Goal: Task Accomplishment & Management: Use online tool/utility

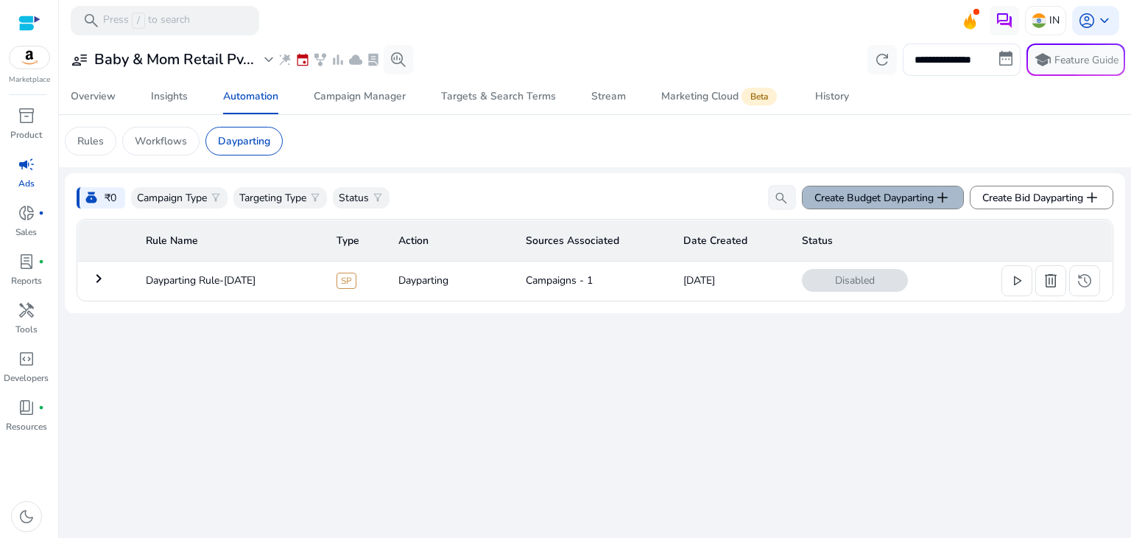
click at [927, 193] on span "Create Budget Dayparting add" at bounding box center [883, 198] width 137 height 18
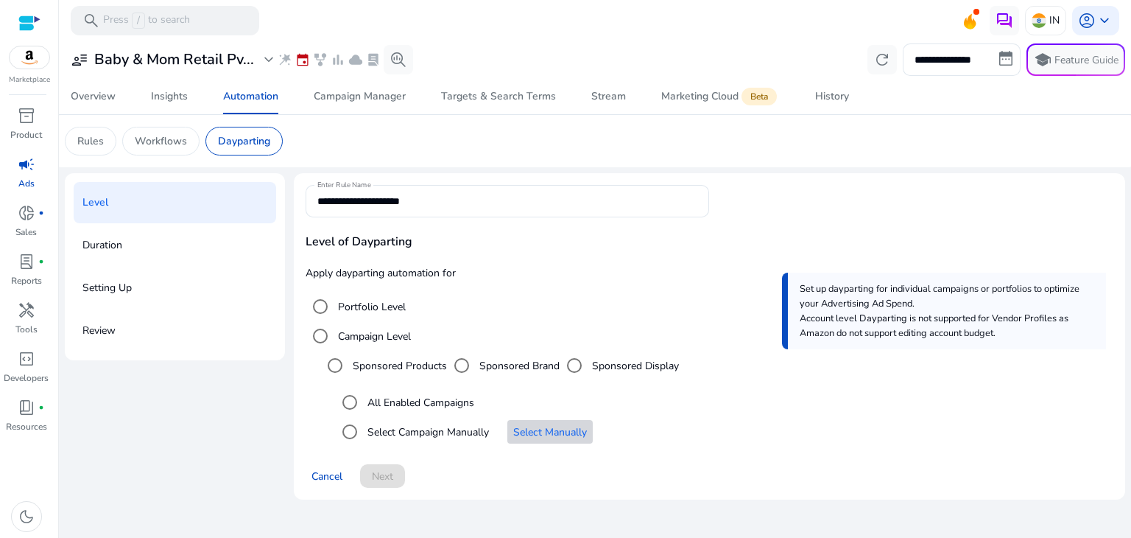
click at [540, 430] on span "Select Manually" at bounding box center [550, 431] width 74 height 15
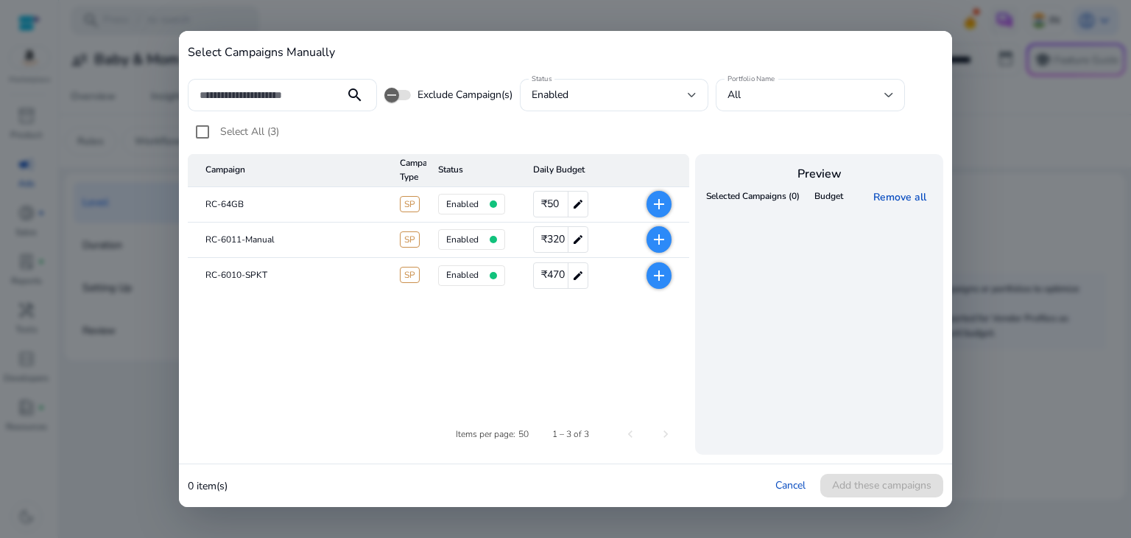
click at [657, 236] on mat-icon "add" at bounding box center [659, 240] width 18 height 18
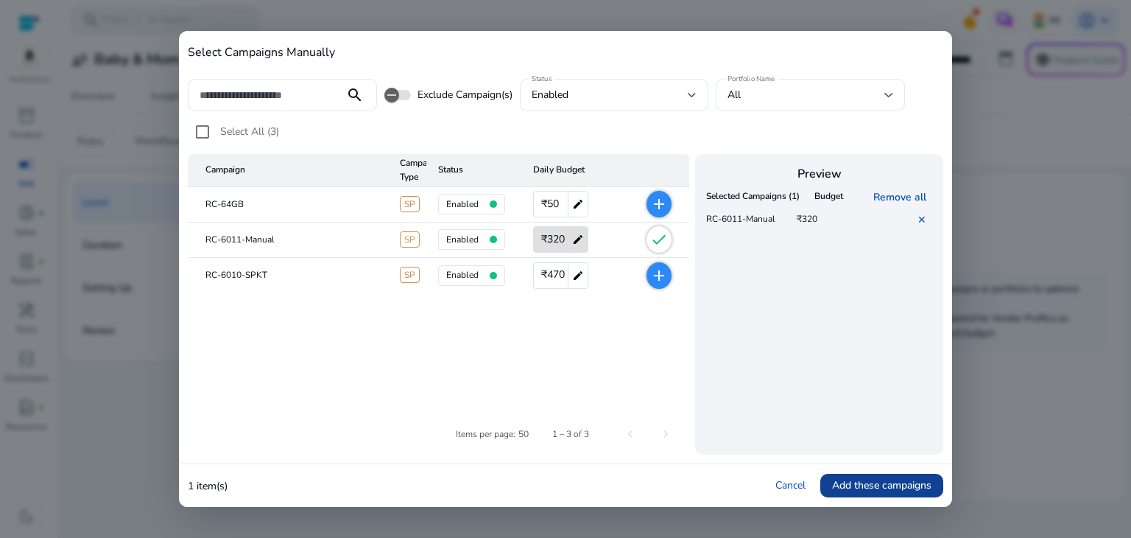
click at [905, 484] on span "Add these campaigns" at bounding box center [881, 484] width 99 height 15
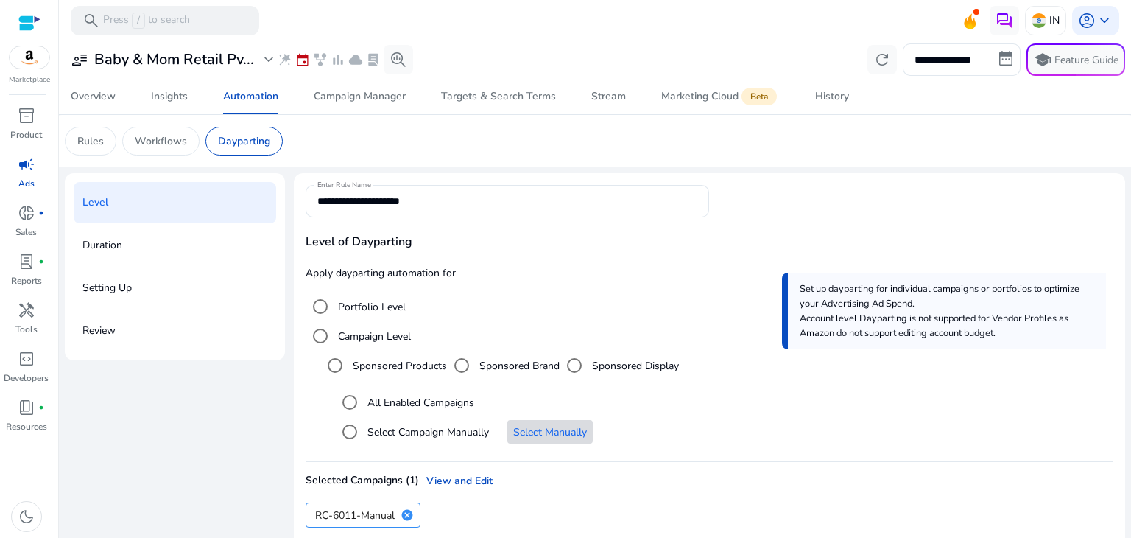
scroll to position [68, 0]
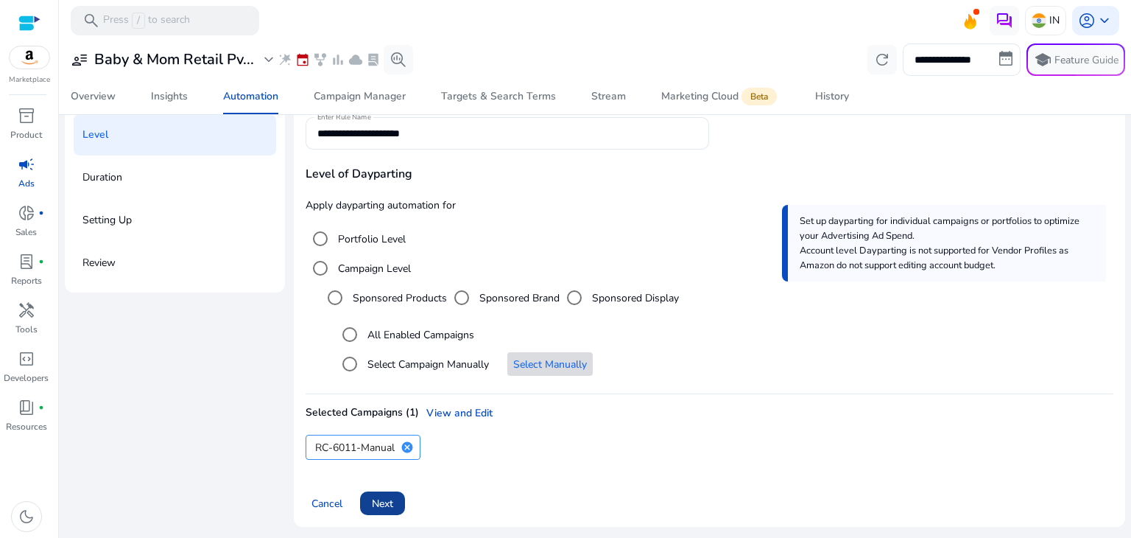
click at [387, 496] on span "Next" at bounding box center [382, 503] width 21 height 15
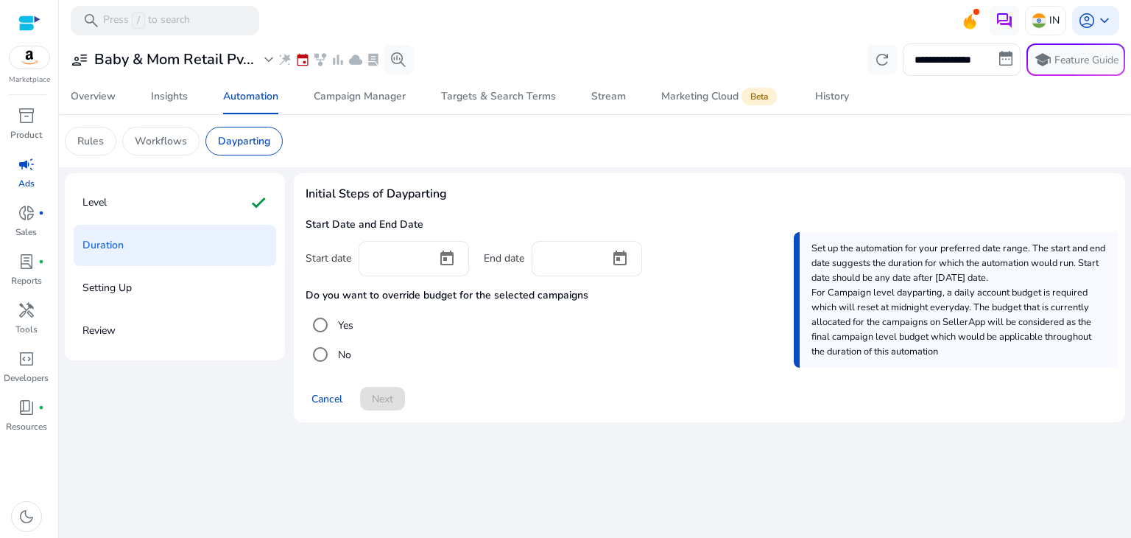
scroll to position [0, 0]
click at [390, 263] on input at bounding box center [397, 257] width 55 height 16
click at [445, 259] on span "Open calendar" at bounding box center [446, 258] width 35 height 35
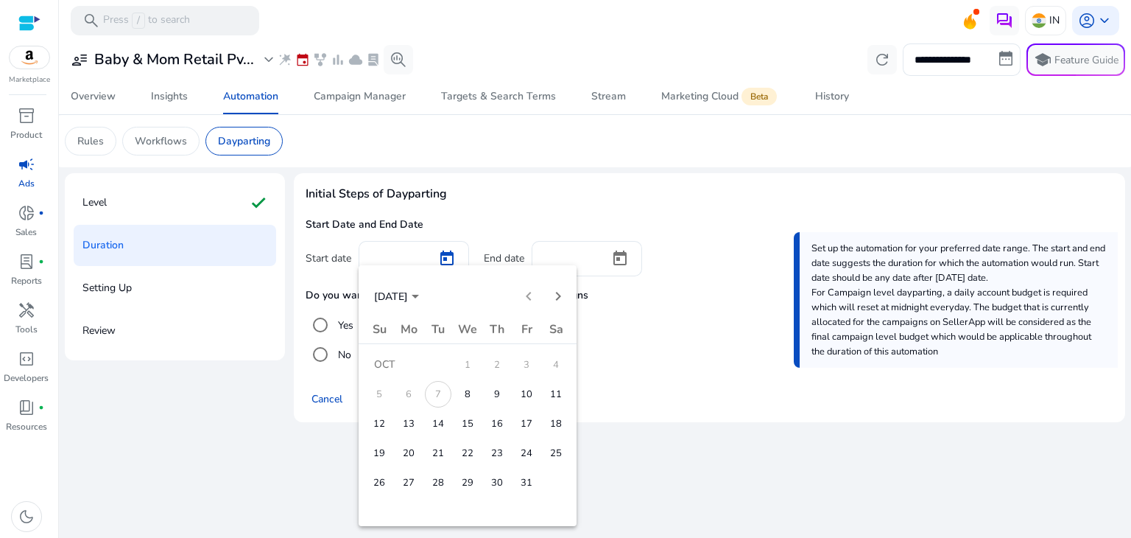
click at [462, 421] on span "15" at bounding box center [467, 423] width 27 height 27
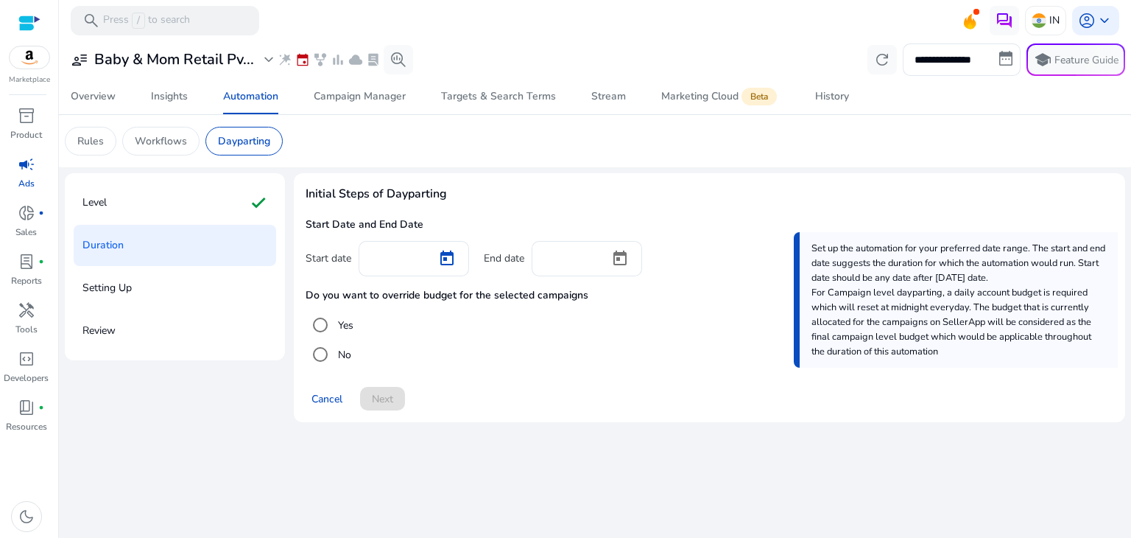
type input "**********"
click at [561, 260] on input at bounding box center [571, 257] width 55 height 16
click at [621, 261] on span "Open calendar" at bounding box center [620, 258] width 35 height 35
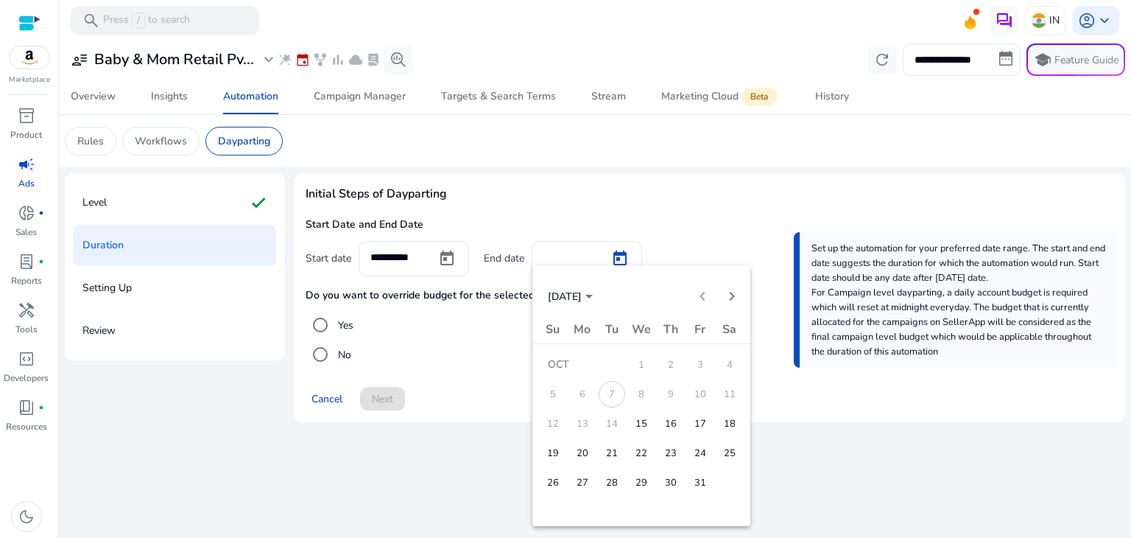
click at [672, 423] on span "16" at bounding box center [671, 423] width 27 height 27
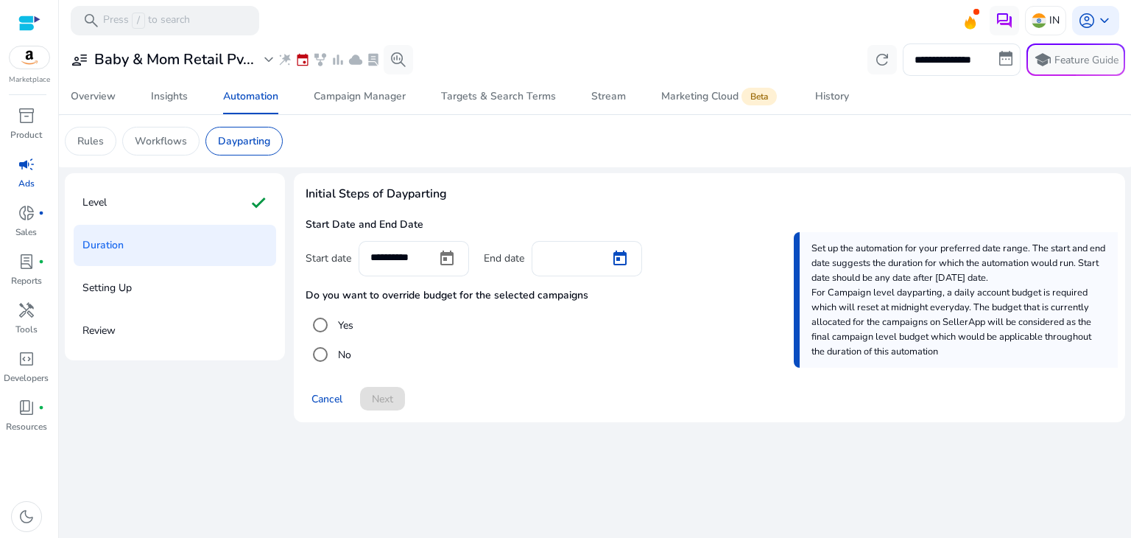
type input "**********"
click at [377, 392] on span "Next" at bounding box center [382, 398] width 21 height 15
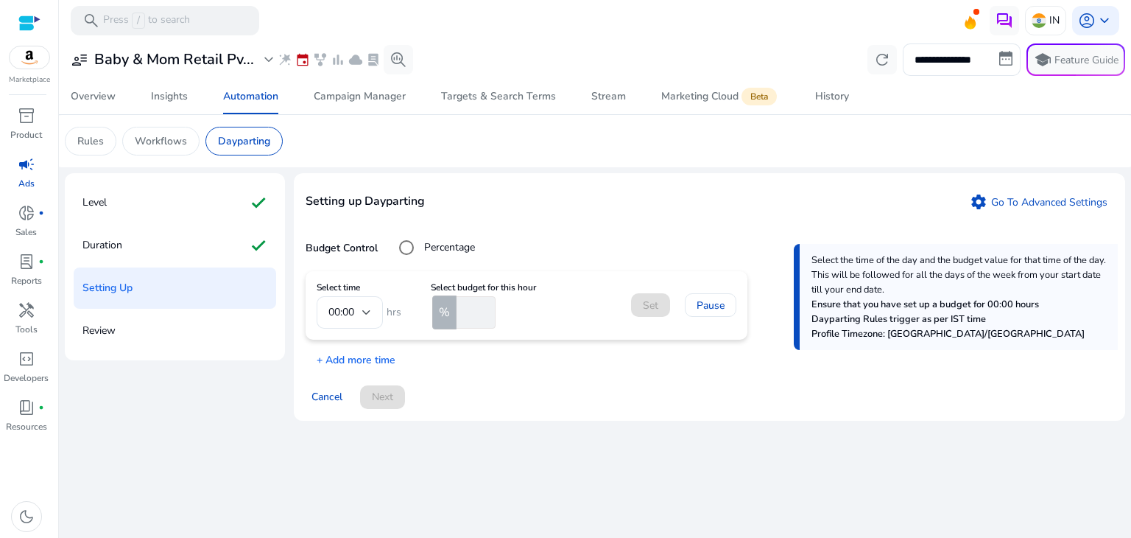
click at [461, 313] on input "number" at bounding box center [475, 312] width 42 height 32
type input "*"
click at [650, 305] on span "Set" at bounding box center [650, 305] width 15 height 15
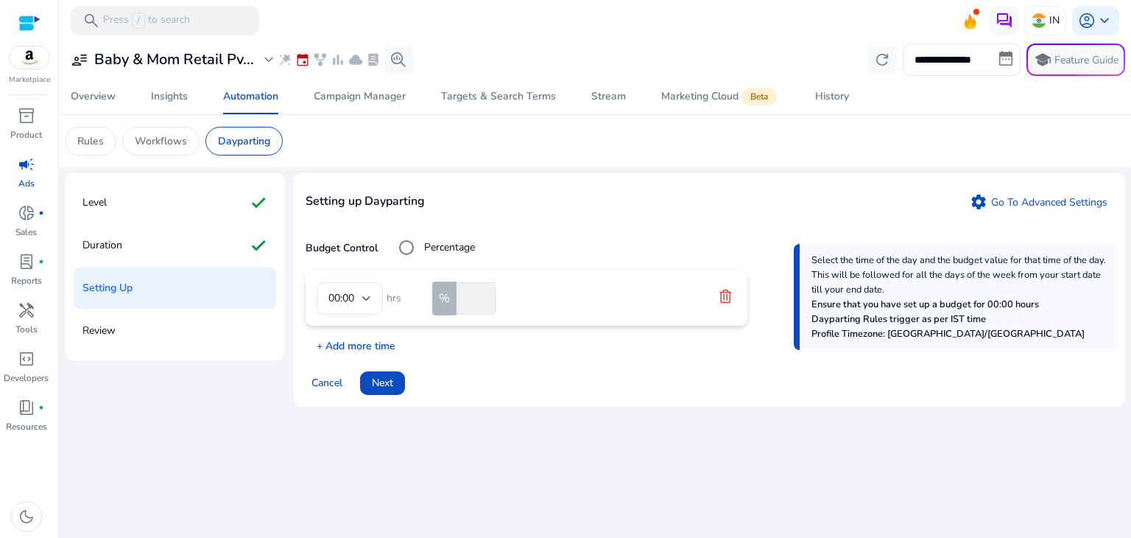
click at [325, 342] on p "+ Add more time" at bounding box center [351, 342] width 90 height 23
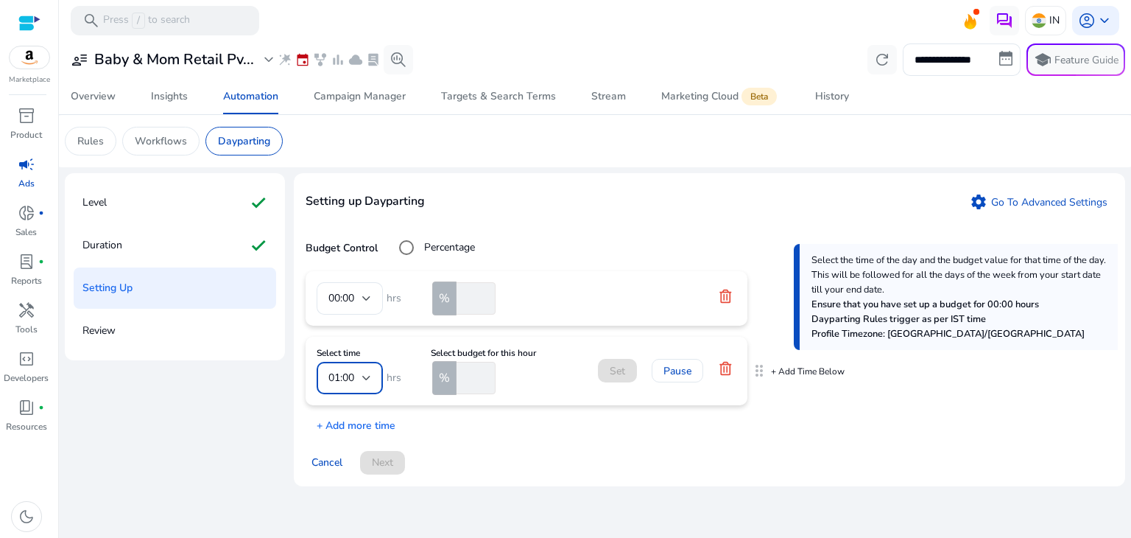
click at [351, 376] on span "01:00" at bounding box center [342, 377] width 26 height 14
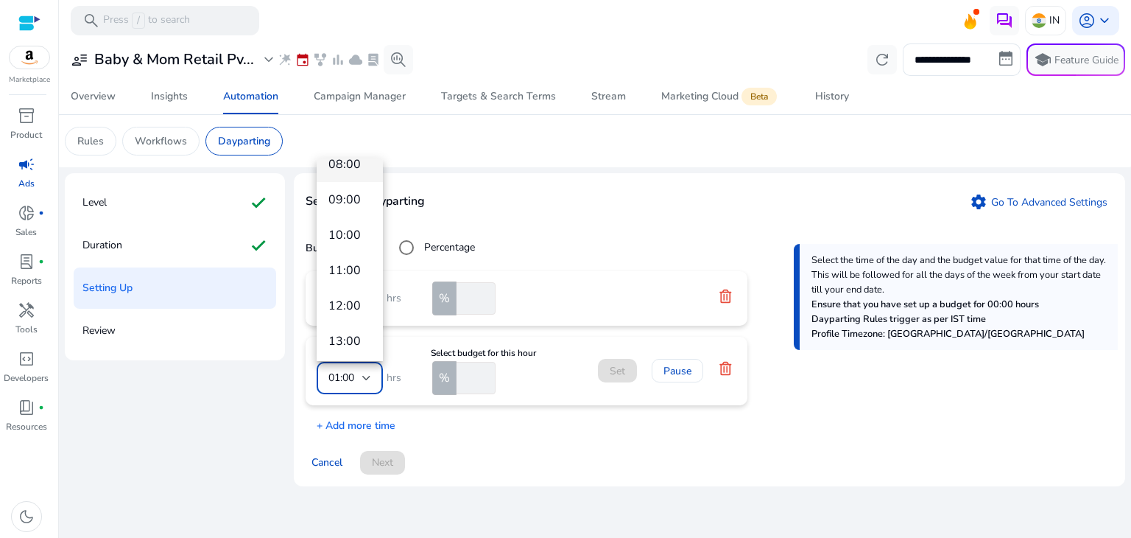
scroll to position [265, 0]
click at [348, 263] on span "11:00" at bounding box center [350, 270] width 43 height 16
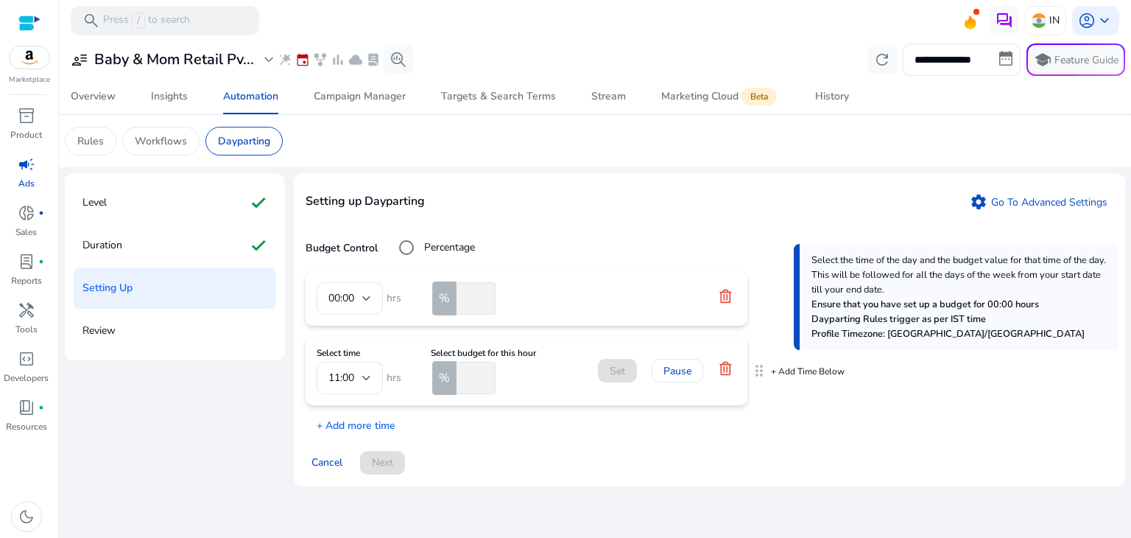
click at [477, 370] on input "number" at bounding box center [475, 378] width 42 height 32
type input "*"
click at [629, 368] on span at bounding box center [617, 370] width 39 height 35
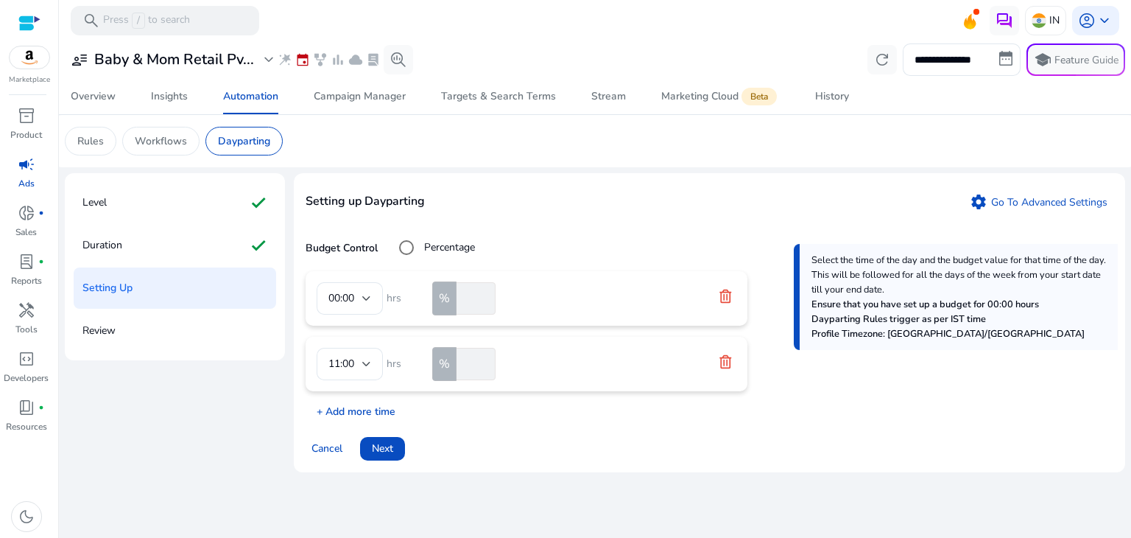
click at [354, 407] on p "+ Add more time" at bounding box center [351, 407] width 90 height 23
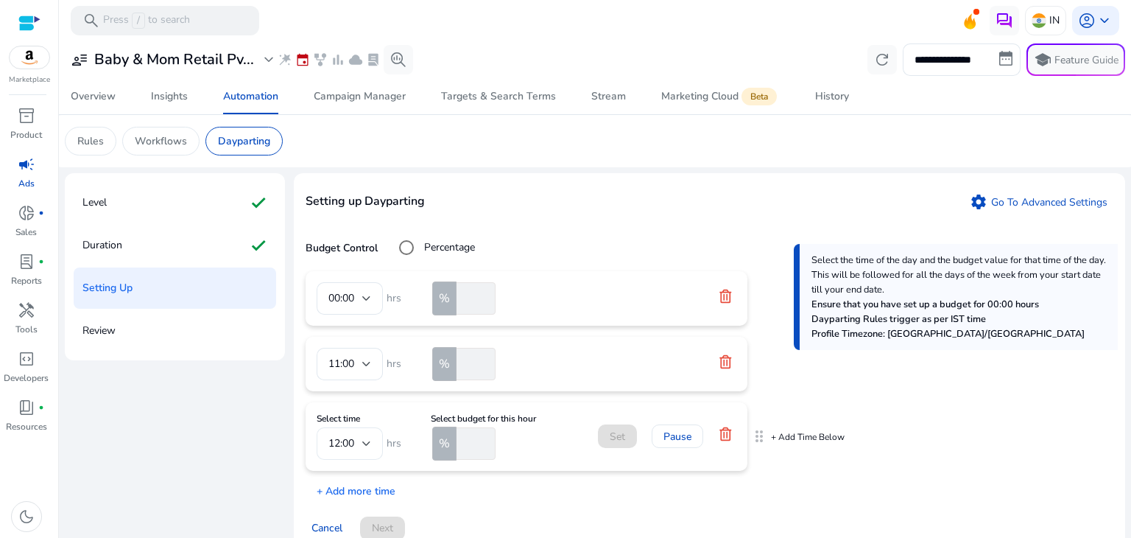
scroll to position [25, 0]
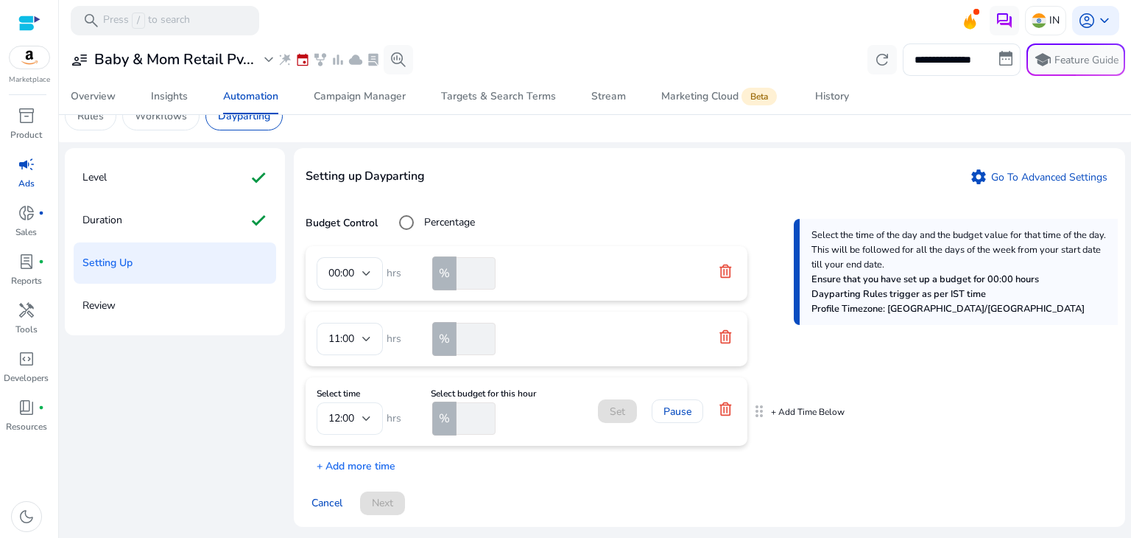
click at [365, 416] on div at bounding box center [366, 418] width 9 height 6
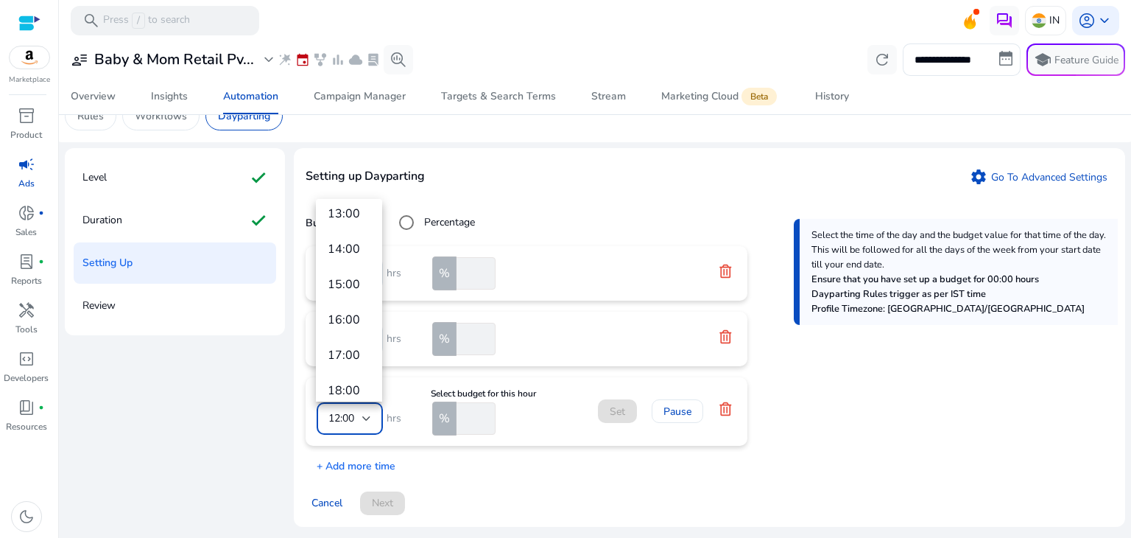
scroll to position [401, 0]
click at [352, 313] on span "16:00" at bounding box center [349, 316] width 43 height 16
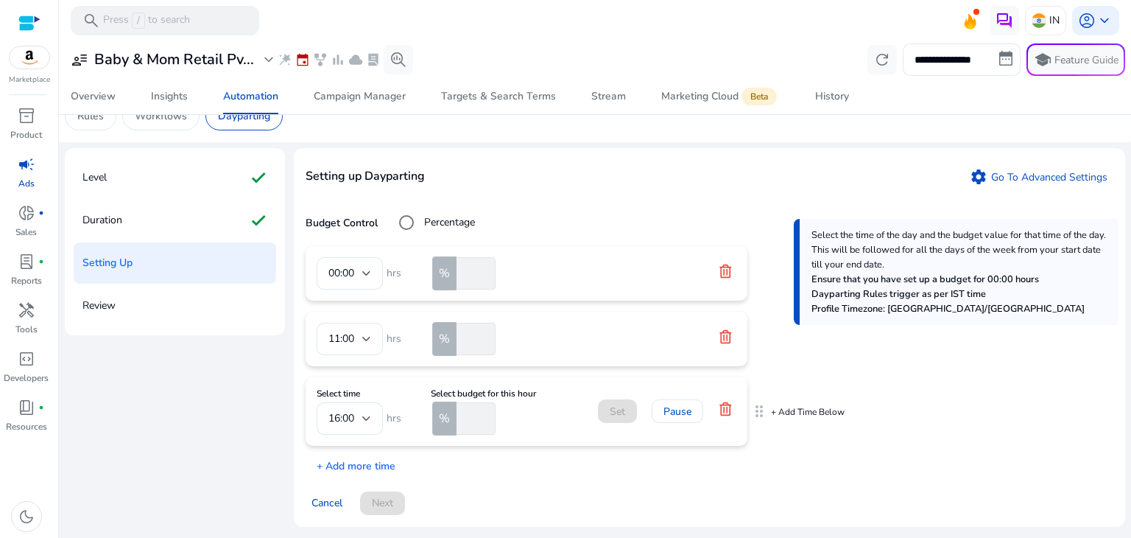
click at [471, 426] on input "number" at bounding box center [475, 418] width 42 height 32
type input "*"
click at [613, 412] on span "Set" at bounding box center [617, 411] width 15 height 15
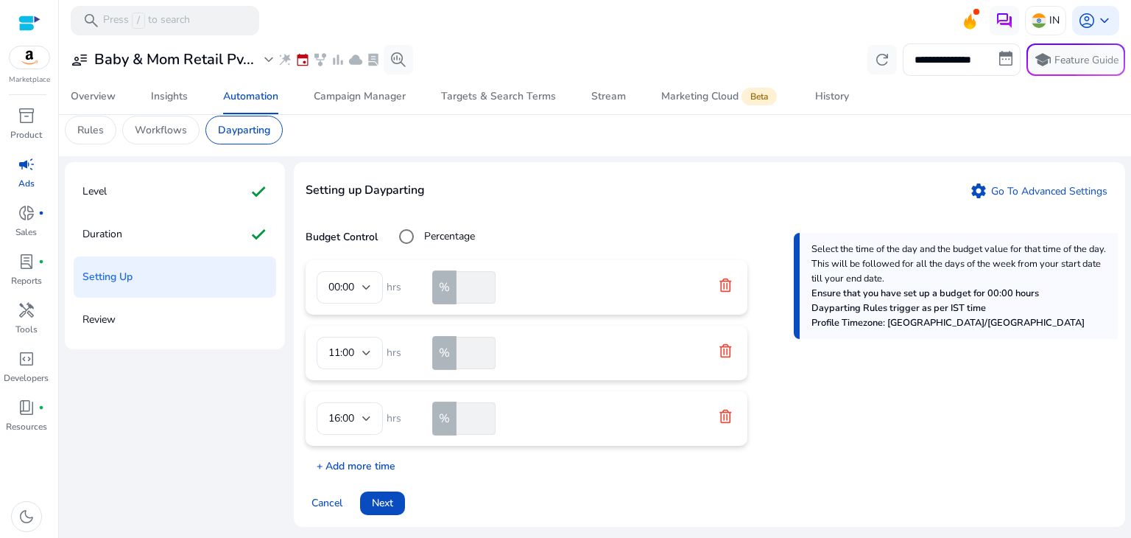
click at [378, 468] on p "+ Add more time" at bounding box center [351, 462] width 90 height 23
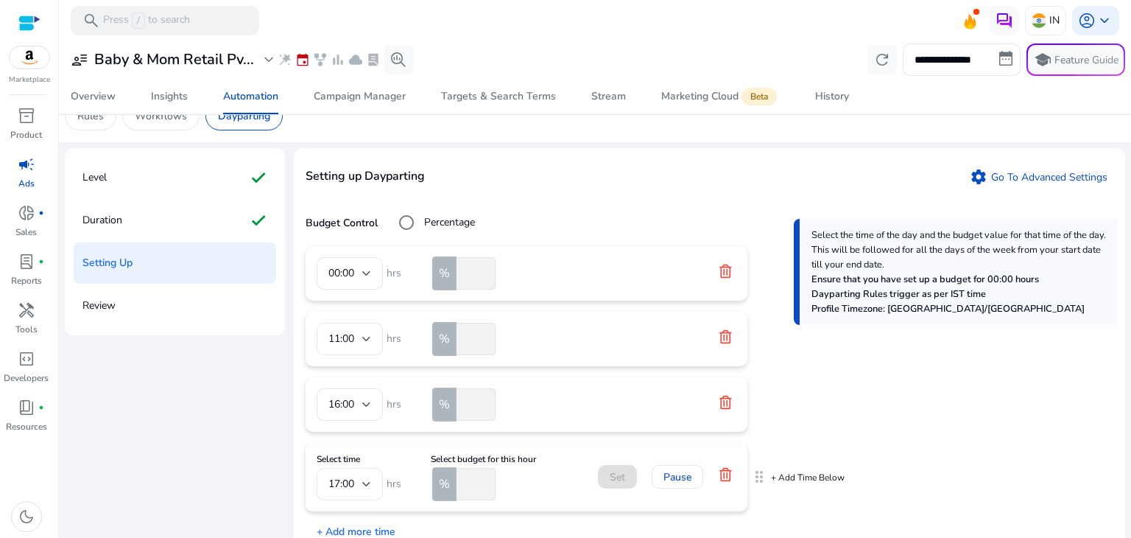
scroll to position [91, 0]
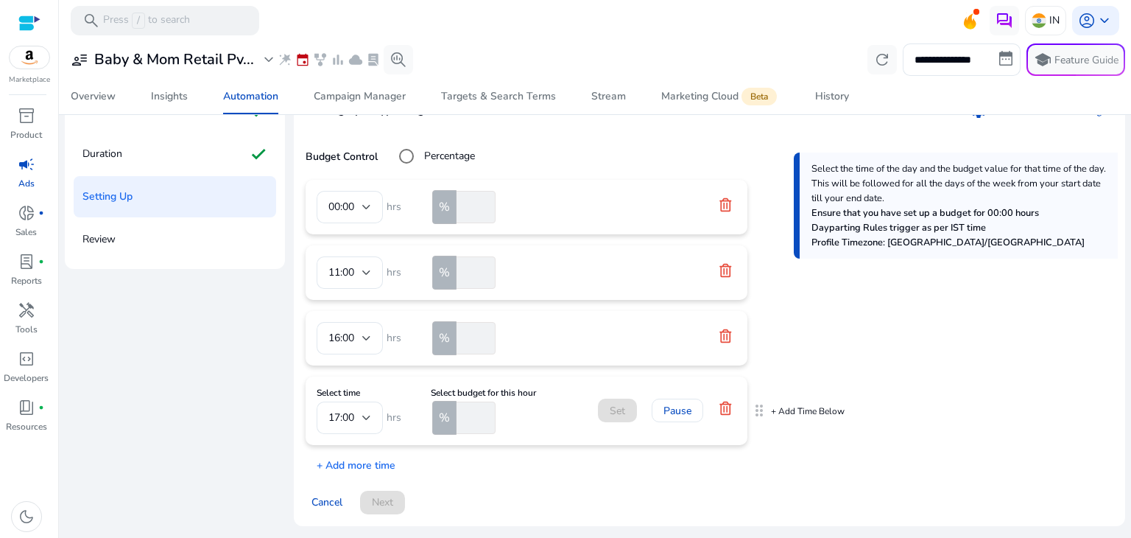
click at [460, 407] on input "number" at bounding box center [475, 417] width 42 height 32
type input "*"
click at [608, 404] on span at bounding box center [617, 410] width 39 height 35
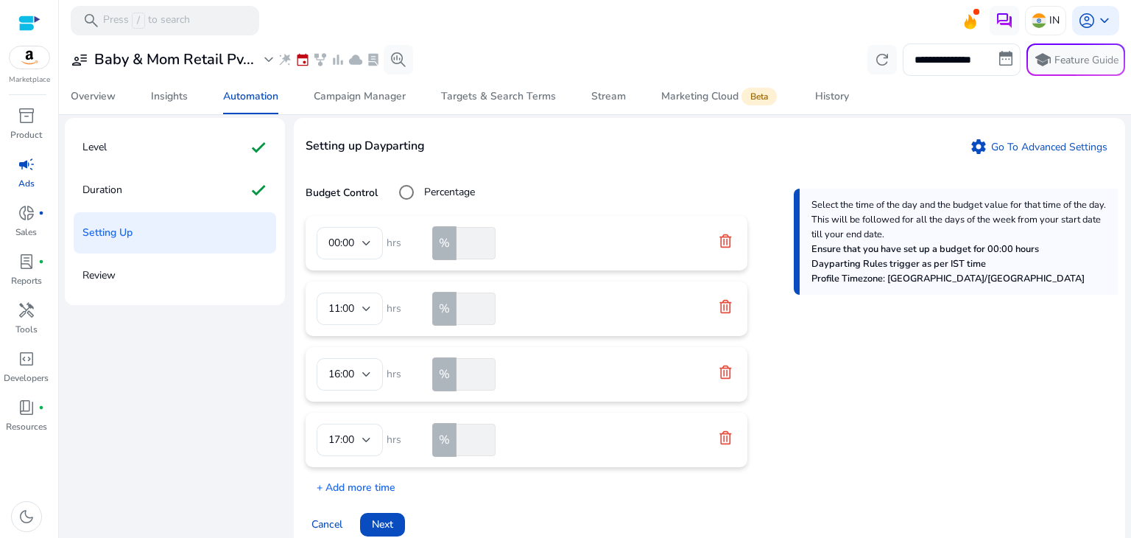
scroll to position [77, 0]
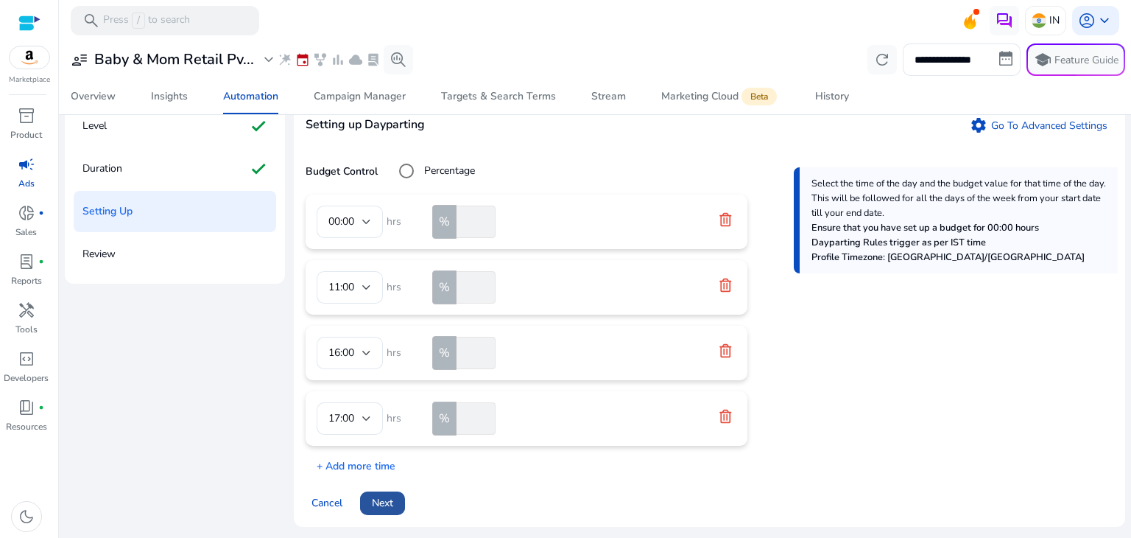
click at [389, 501] on span "Next" at bounding box center [382, 502] width 21 height 15
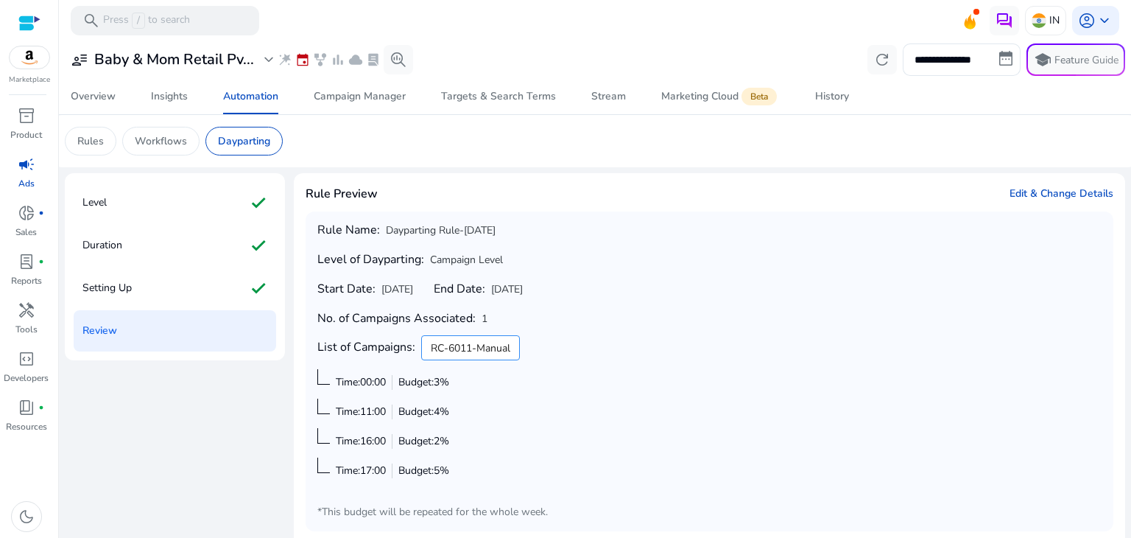
scroll to position [57, 0]
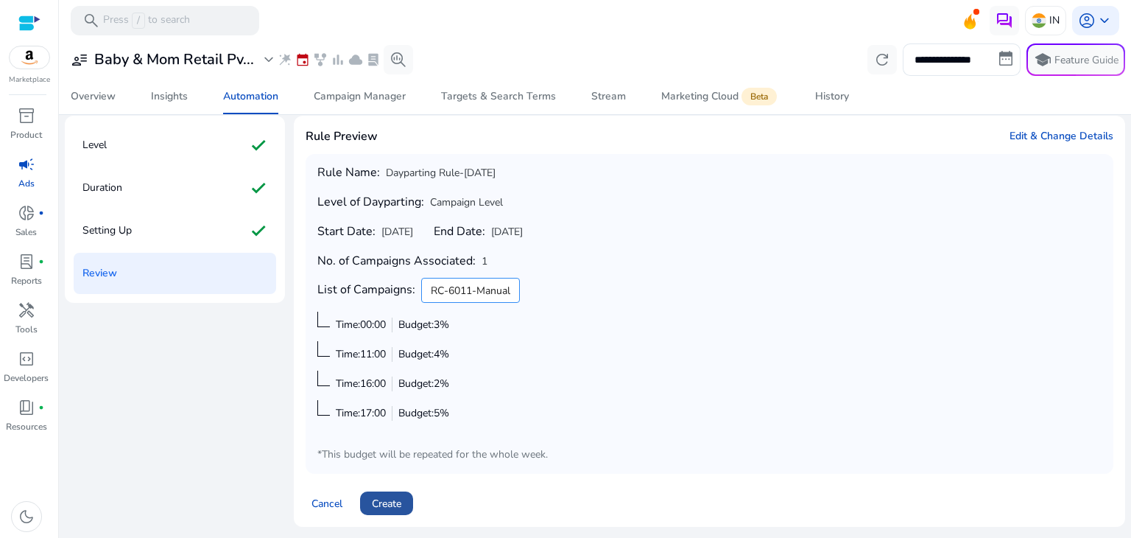
click at [393, 497] on span "Create" at bounding box center [386, 503] width 29 height 15
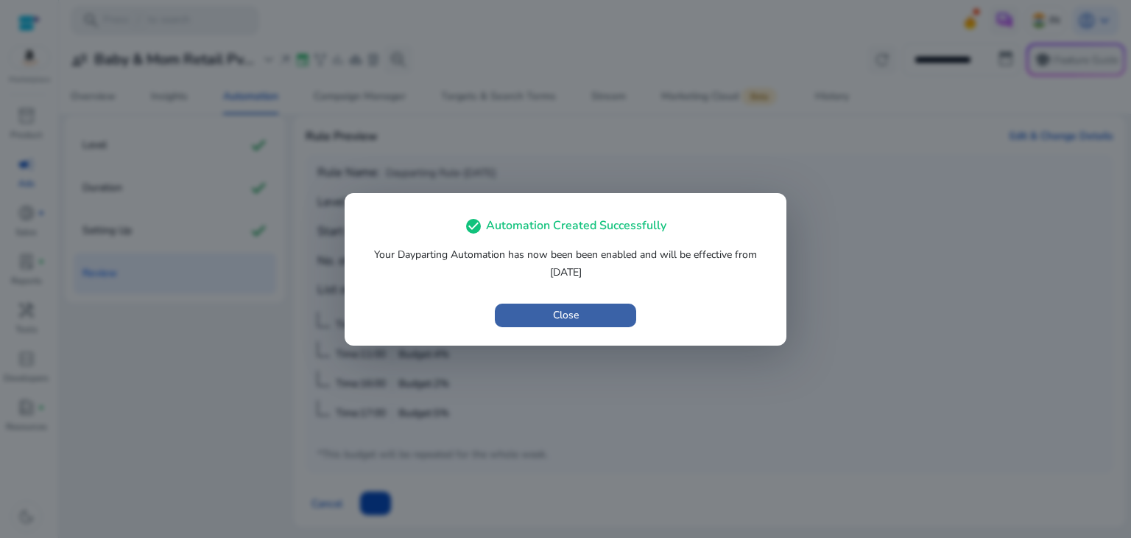
click at [555, 309] on span "Close" at bounding box center [566, 314] width 26 height 15
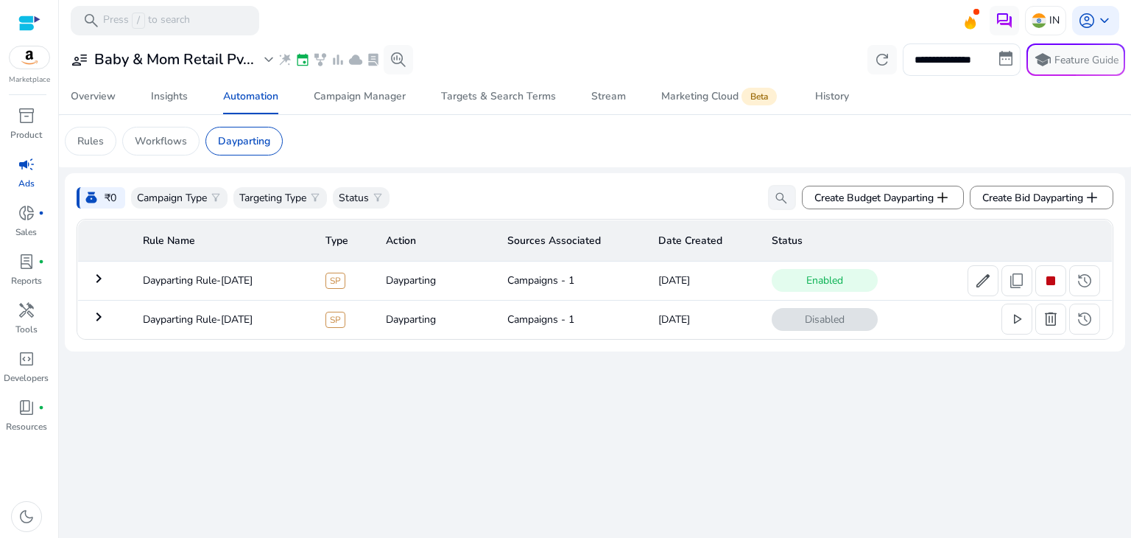
click at [102, 278] on mat-icon "keyboard_arrow_right" at bounding box center [99, 279] width 18 height 18
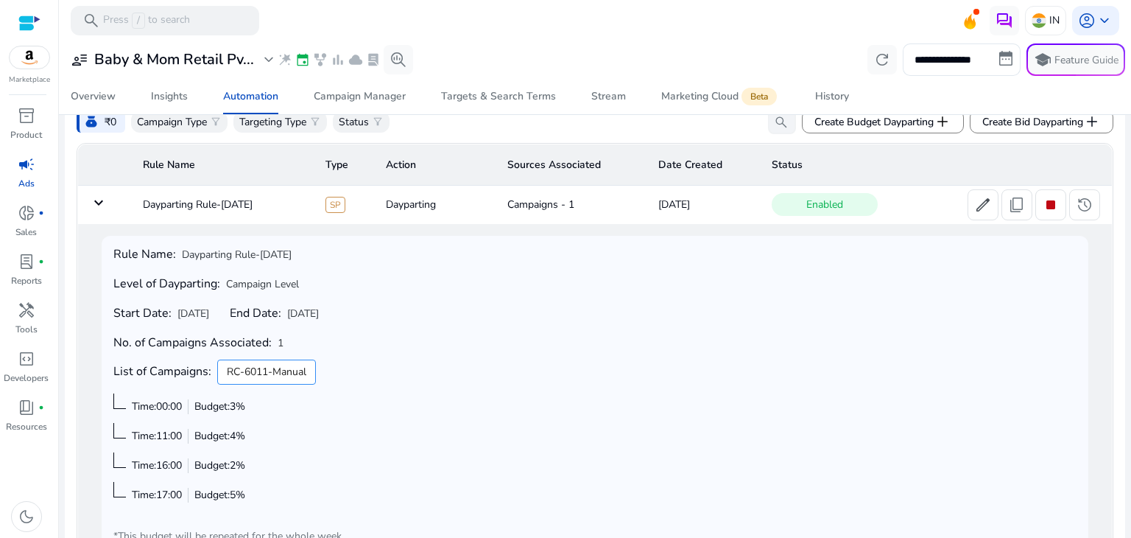
scroll to position [77, 0]
